Goal: Task Accomplishment & Management: Use online tool/utility

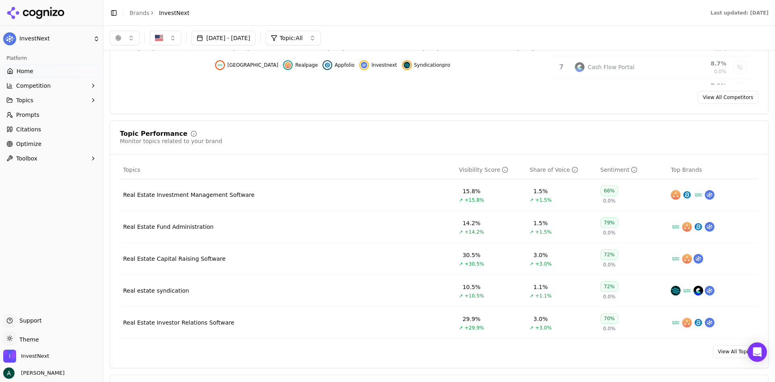
scroll to position [81, 0]
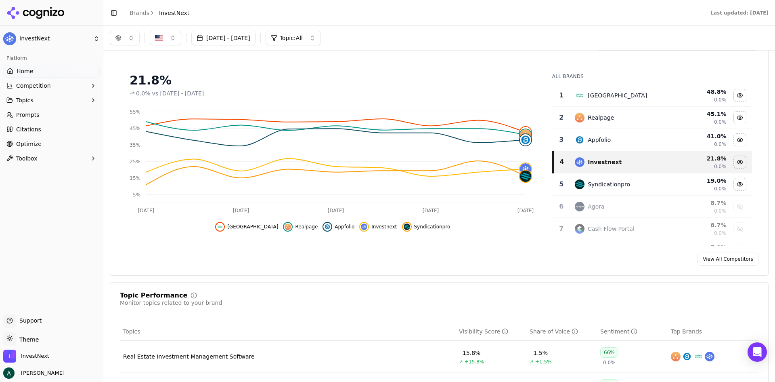
click at [57, 143] on link "Optimize" at bounding box center [51, 143] width 97 height 13
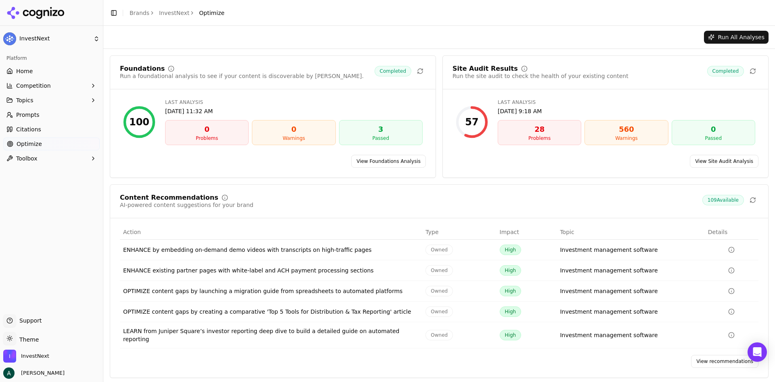
click at [718, 197] on span "109 Available" at bounding box center [724, 200] width 42 height 10
click at [709, 356] on link "View recommendations" at bounding box center [724, 361] width 67 height 13
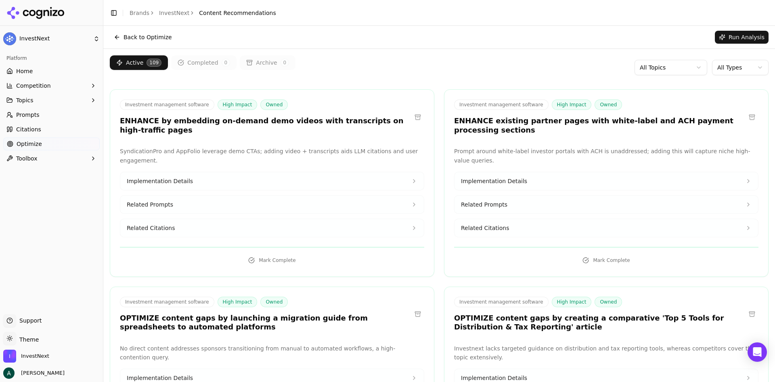
click at [689, 65] on html "InvestNext Platform Home Competition Topics Prompts Citations Optimize Toolbox …" at bounding box center [387, 191] width 775 height 382
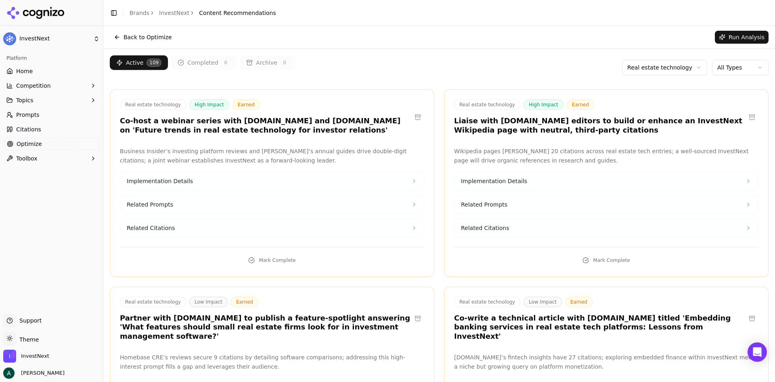
click at [54, 113] on link "Prompts" at bounding box center [51, 114] width 97 height 13
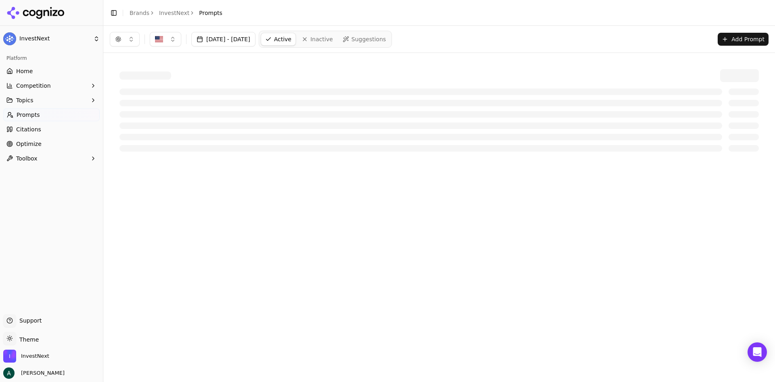
click at [57, 101] on button "Topics" at bounding box center [51, 100] width 97 height 13
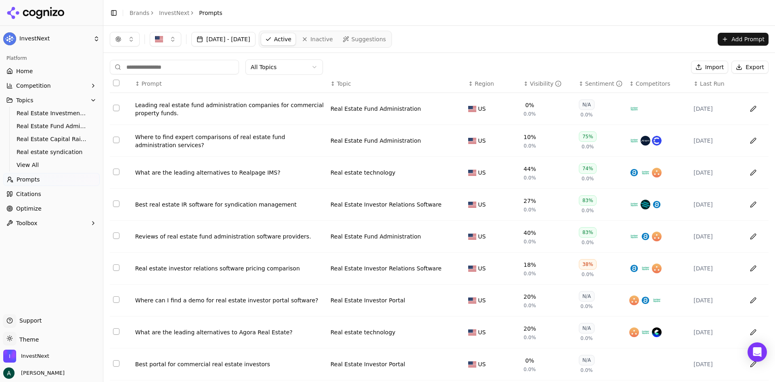
click at [42, 98] on button "Topics" at bounding box center [51, 100] width 97 height 13
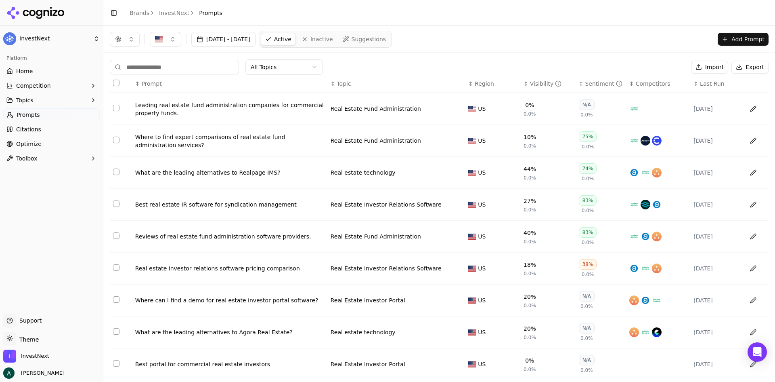
click at [40, 99] on button "Topics" at bounding box center [51, 100] width 97 height 13
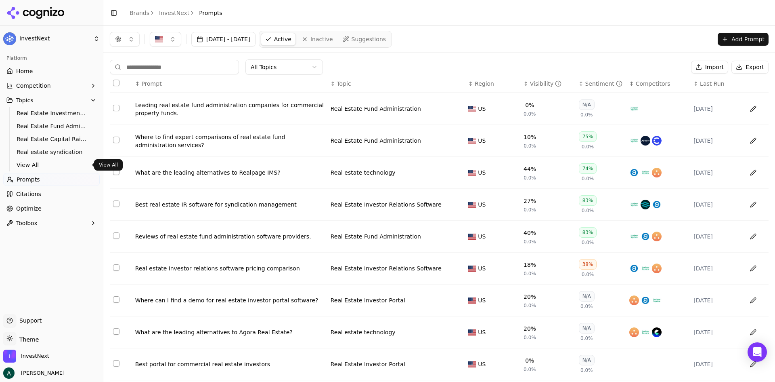
click at [35, 166] on span "View All" at bounding box center [52, 165] width 70 height 8
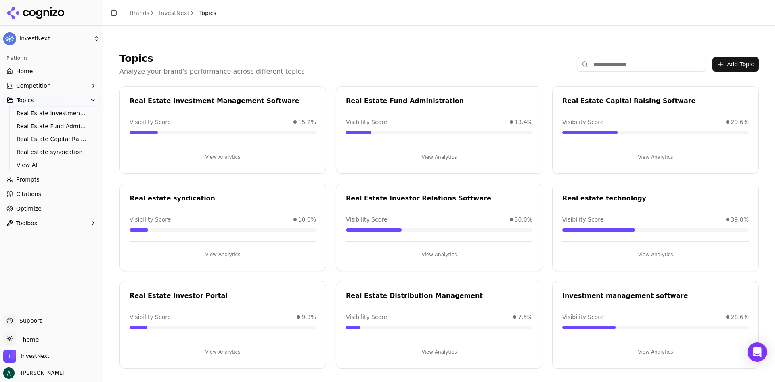
click at [735, 64] on button "Add Topic" at bounding box center [736, 64] width 46 height 15
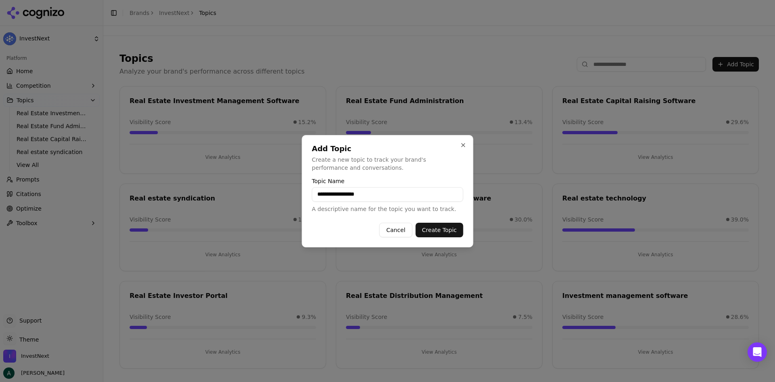
type input "**********"
click at [437, 231] on button "Create Topic" at bounding box center [440, 230] width 48 height 15
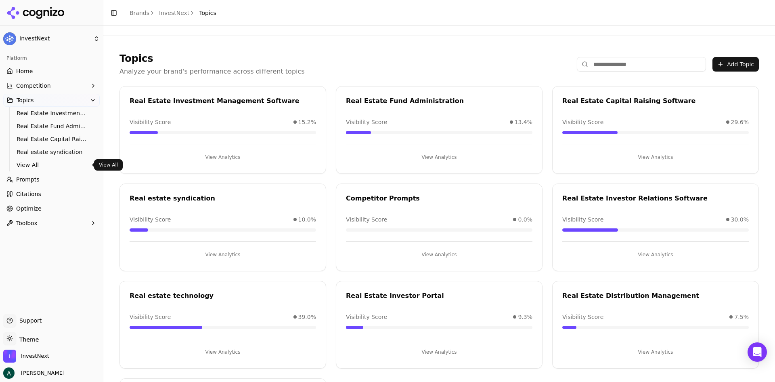
click at [36, 182] on span "Prompts" at bounding box center [27, 179] width 23 height 8
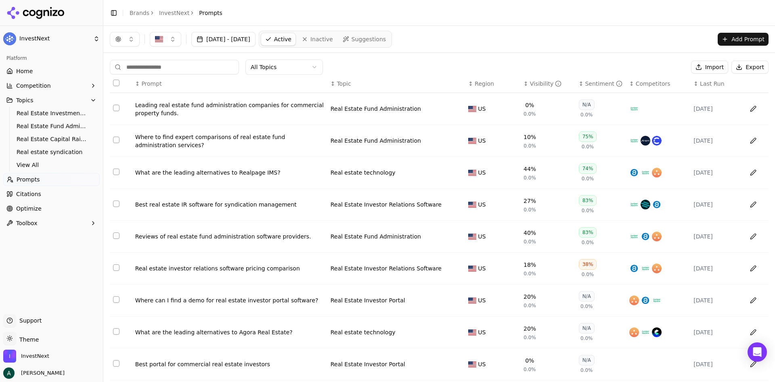
click at [190, 62] on input at bounding box center [174, 67] width 129 height 15
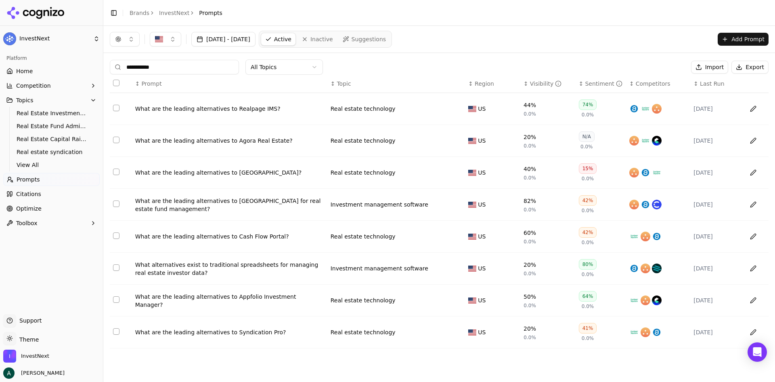
type input "**********"
click at [117, 109] on button "Select row 1" at bounding box center [116, 108] width 6 height 6
click at [115, 144] on td "Data table" at bounding box center [121, 141] width 22 height 32
click at [114, 170] on button "Select row 3" at bounding box center [116, 171] width 6 height 6
click at [115, 143] on button "Select row 2" at bounding box center [116, 139] width 6 height 6
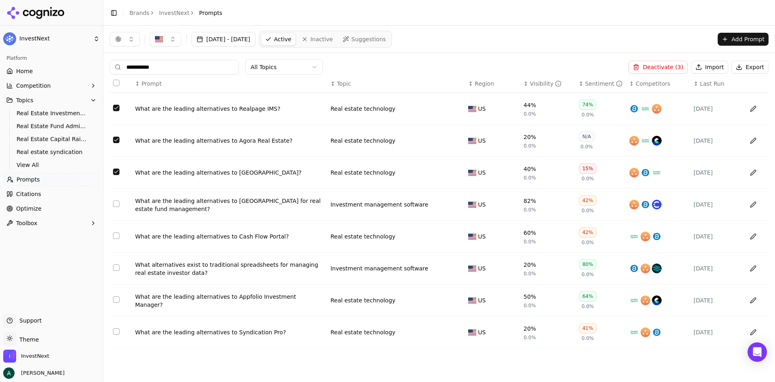
click at [115, 203] on button "Select row 4" at bounding box center [116, 203] width 6 height 6
click at [117, 238] on button "Select row 5" at bounding box center [116, 235] width 6 height 6
click at [114, 269] on button "Select row 6" at bounding box center [116, 267] width 6 height 6
click at [113, 300] on button "Select row 7" at bounding box center [116, 299] width 6 height 6
click at [117, 328] on td "Data table" at bounding box center [121, 332] width 22 height 32
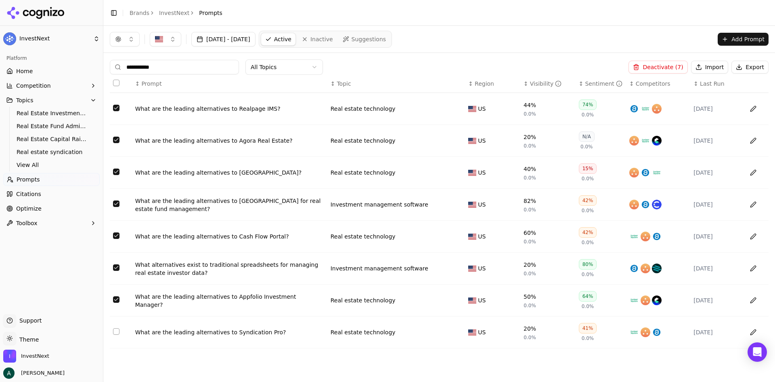
click at [116, 331] on button "Select row 8" at bounding box center [116, 331] width 6 height 6
click at [753, 111] on button "Data table" at bounding box center [753, 108] width 13 height 13
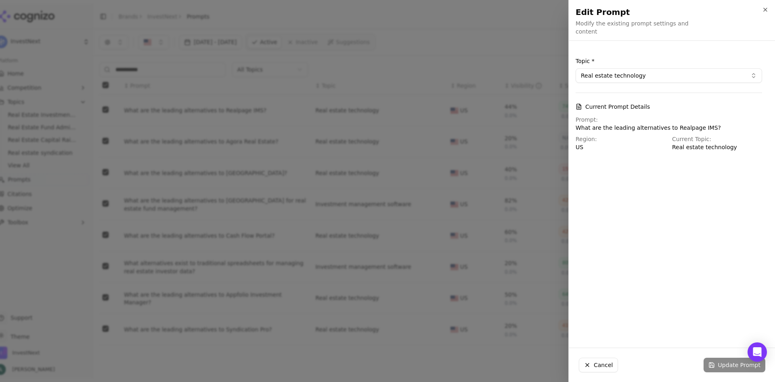
click at [643, 77] on button "Real estate technology" at bounding box center [669, 75] width 187 height 15
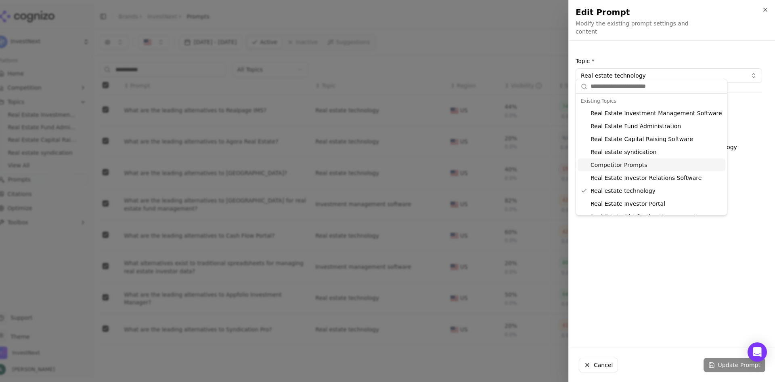
click at [638, 168] on div "Competitor Prompts" at bounding box center [652, 164] width 148 height 13
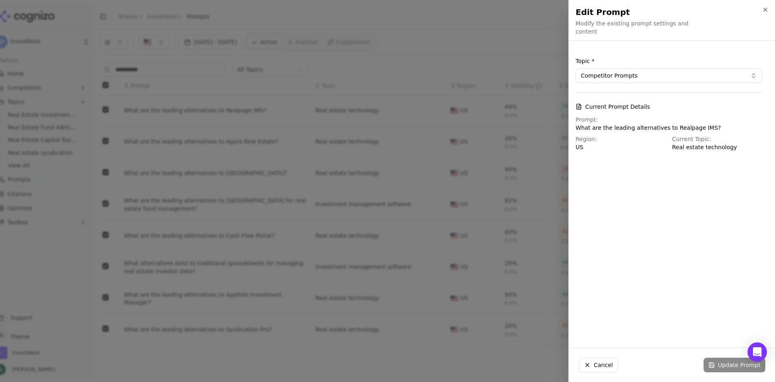
click at [719, 364] on div "Cancel Update Prompt" at bounding box center [672, 365] width 206 height 34
click at [718, 363] on div "Cancel Update Prompt" at bounding box center [672, 365] width 206 height 34
click at [658, 206] on div "Topic * Competitor Prompts Current Prompt Details Prompt: What are the leading …" at bounding box center [668, 194] width 199 height 294
click at [715, 360] on div "Cancel Update Prompt" at bounding box center [672, 365] width 206 height 34
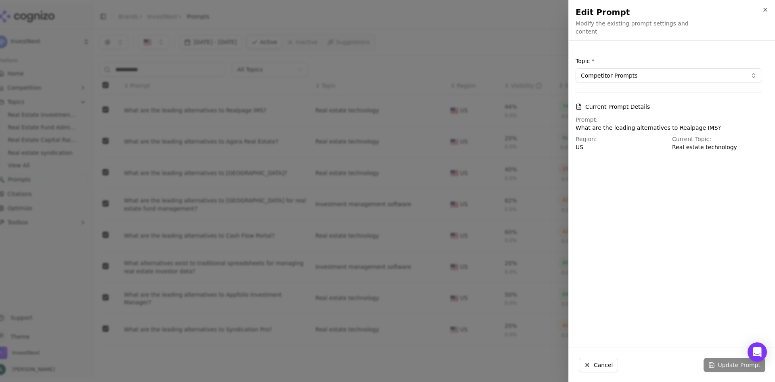
click at [703, 124] on p "What are the leading alternatives to Realpage IMS?" at bounding box center [669, 128] width 187 height 8
click at [729, 361] on div "Cancel Update Prompt" at bounding box center [672, 365] width 206 height 34
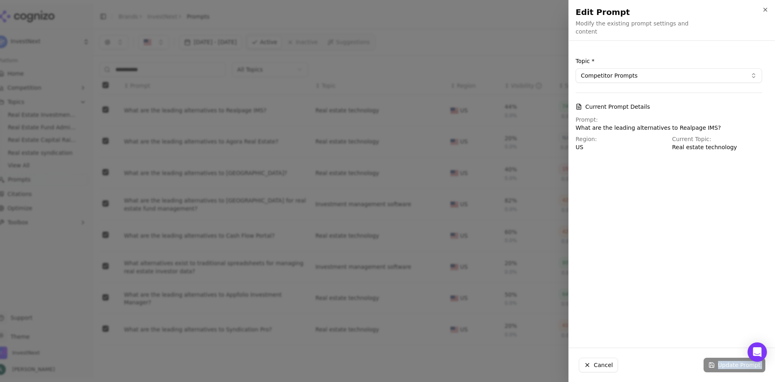
click at [729, 361] on div "Cancel Update Prompt" at bounding box center [672, 365] width 206 height 34
click at [767, 11] on icon "button" at bounding box center [765, 9] width 6 height 6
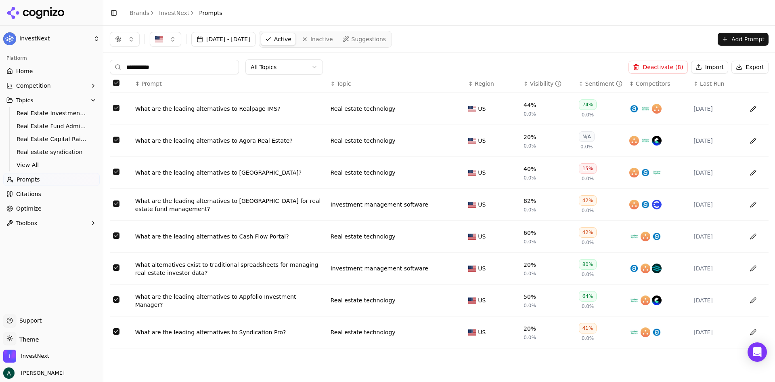
click at [50, 99] on button "Topics" at bounding box center [51, 100] width 97 height 13
